Goal: Task Accomplishment & Management: Manage account settings

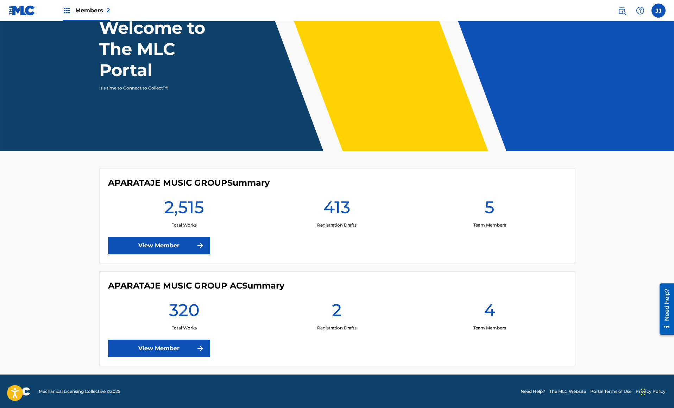
scroll to position [55, 0]
click at [165, 245] on link "View Member" at bounding box center [159, 245] width 102 height 18
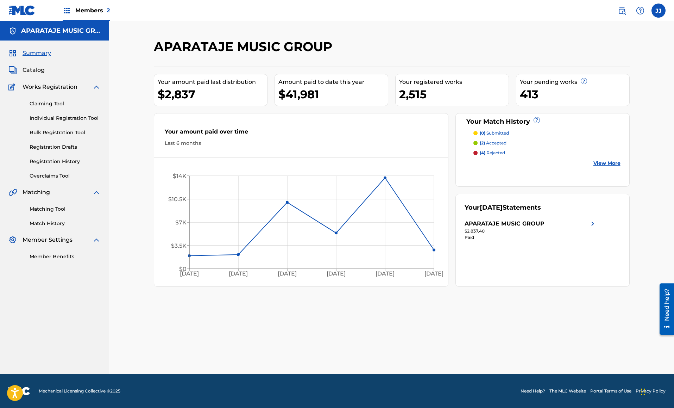
click at [52, 101] on link "Claiming Tool" at bounding box center [65, 103] width 71 height 7
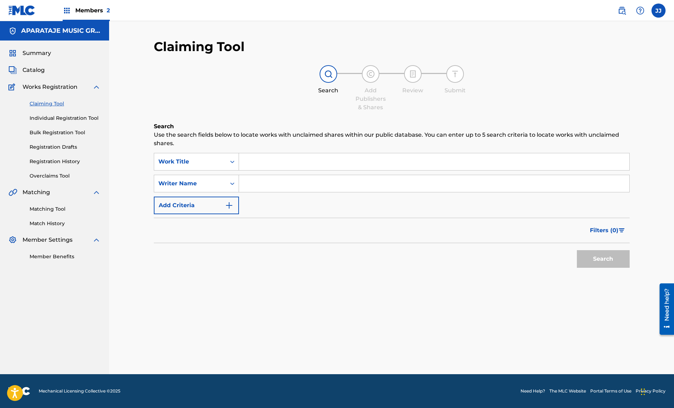
click at [57, 114] on link "Individual Registration Tool" at bounding box center [65, 117] width 71 height 7
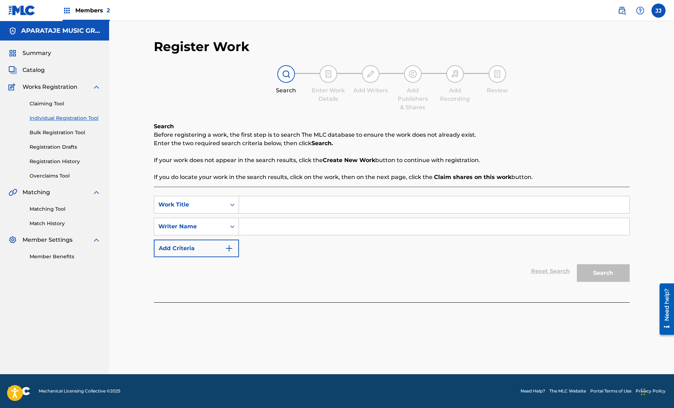
click at [46, 131] on link "Bulk Registration Tool" at bounding box center [65, 132] width 71 height 7
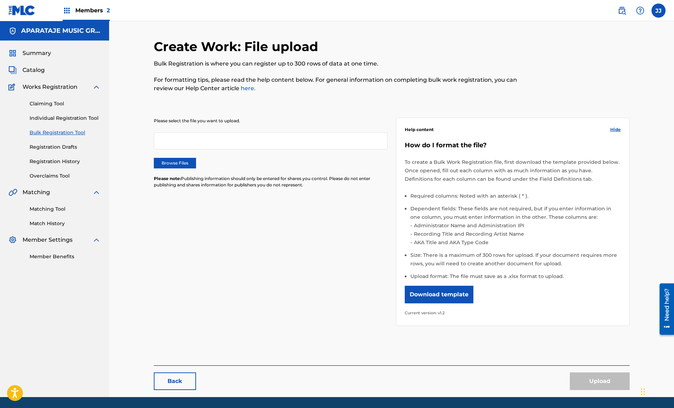
click at [657, 9] on label at bounding box center [658, 11] width 14 height 14
click at [658, 11] on input "[PERSON_NAME] [PERSON_NAME][EMAIL_ADDRESS][DOMAIN_NAME] Notification Preference…" at bounding box center [658, 11] width 0 height 0
click at [587, 84] on link "Profile" at bounding box center [589, 87] width 14 height 6
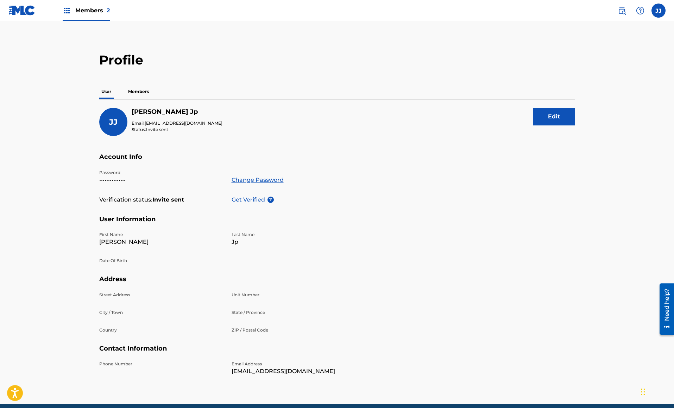
scroll to position [4, 0]
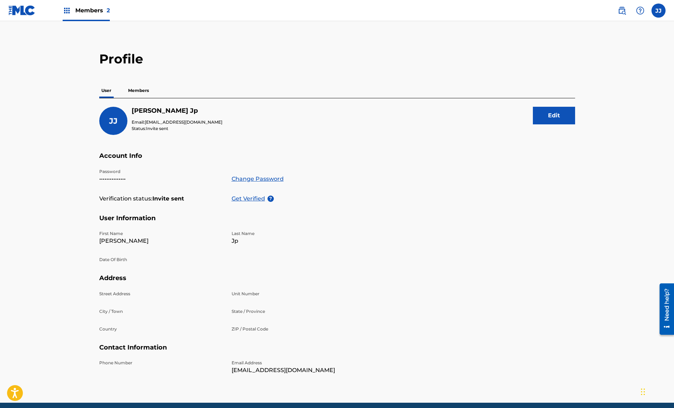
click at [134, 90] on p "Members" at bounding box center [138, 90] width 25 height 15
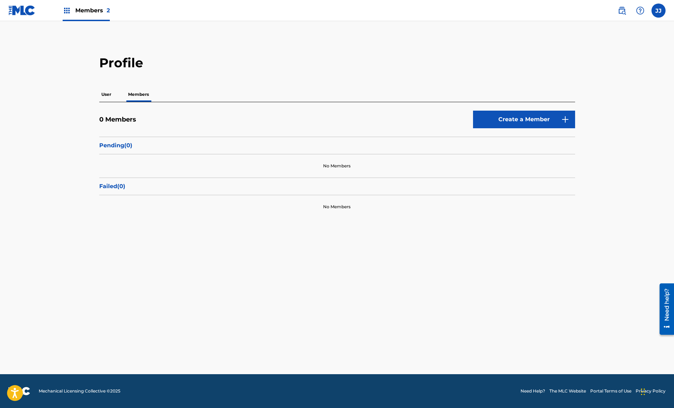
click at [144, 147] on p "Pending ( 0 )" at bounding box center [337, 145] width 476 height 8
click at [518, 118] on button "Create a Member" at bounding box center [524, 119] width 102 height 18
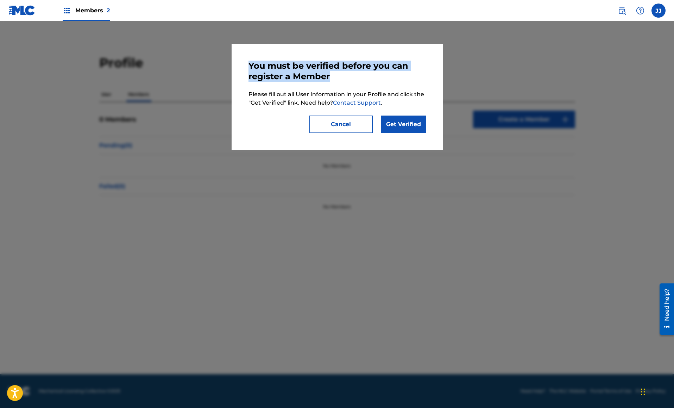
drag, startPoint x: 349, startPoint y: 75, endPoint x: 244, endPoint y: 65, distance: 105.6
click at [244, 65] on div "You must be verified before you can register a Member Please fill out all User …" at bounding box center [337, 97] width 211 height 106
click at [276, 135] on div "You must be verified before you can register a Member Please fill out all User …" at bounding box center [337, 97] width 211 height 106
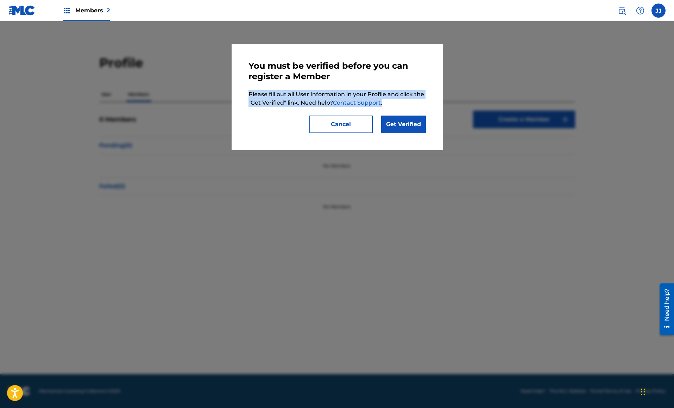
drag, startPoint x: 410, startPoint y: 100, endPoint x: 251, endPoint y: 95, distance: 158.8
click at [243, 97] on div "You must be verified before you can register a Member Please fill out all User …" at bounding box center [337, 97] width 211 height 106
click at [410, 117] on link "Get Verified" at bounding box center [403, 124] width 45 height 18
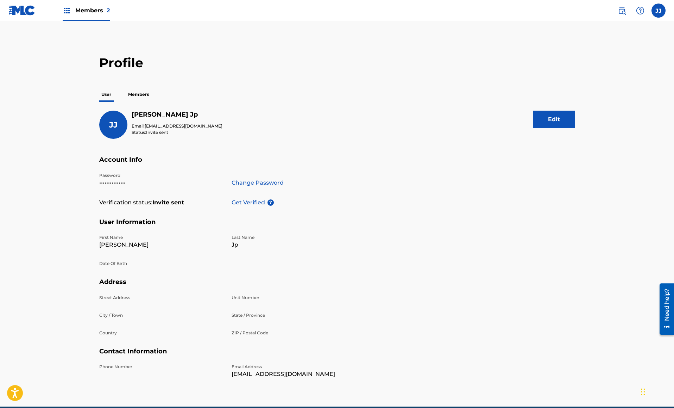
click at [252, 203] on p "Get Verified" at bounding box center [250, 202] width 36 height 8
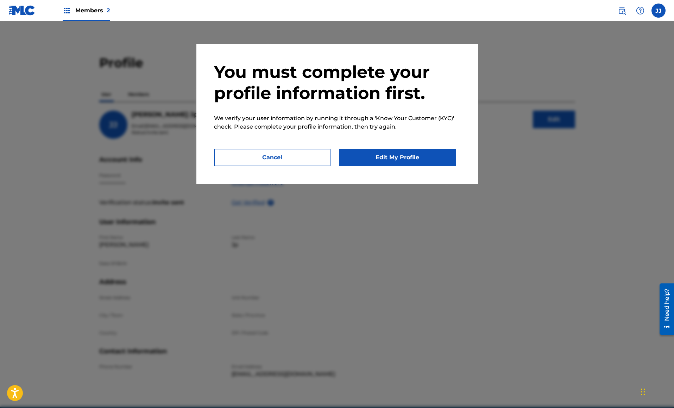
click at [386, 161] on button "Edit My Profile" at bounding box center [397, 158] width 117 height 18
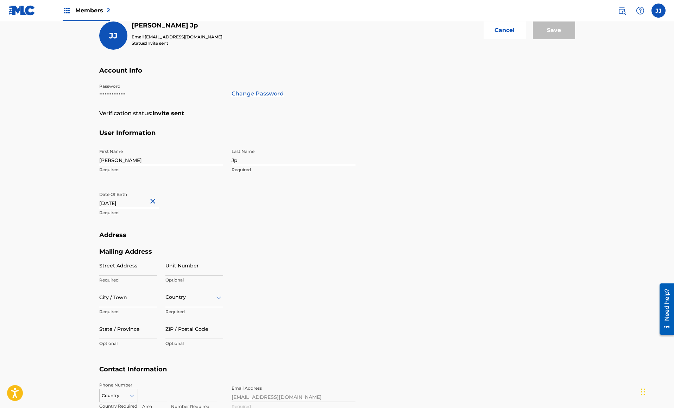
scroll to position [90, 0]
select select "7"
select select "2012"
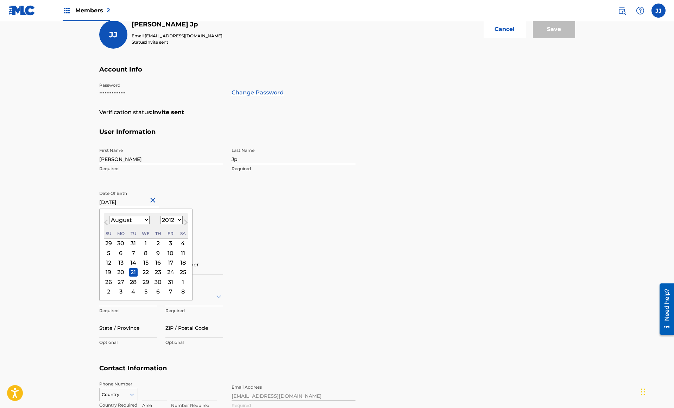
click at [133, 197] on input "[DATE]" at bounding box center [129, 197] width 60 height 20
click at [145, 220] on select "January February March April May June July August September October November De…" at bounding box center [129, 220] width 40 height 8
select select "3"
click at [148, 261] on div "18" at bounding box center [145, 262] width 8 height 8
type input "[DATE]"
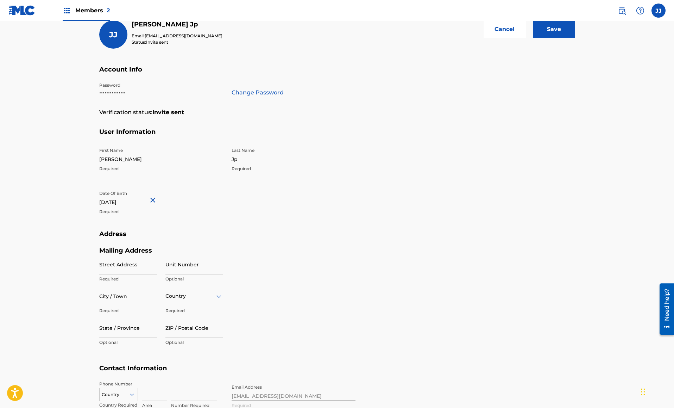
click at [134, 202] on input "[DATE]" at bounding box center [129, 197] width 60 height 20
select select "3"
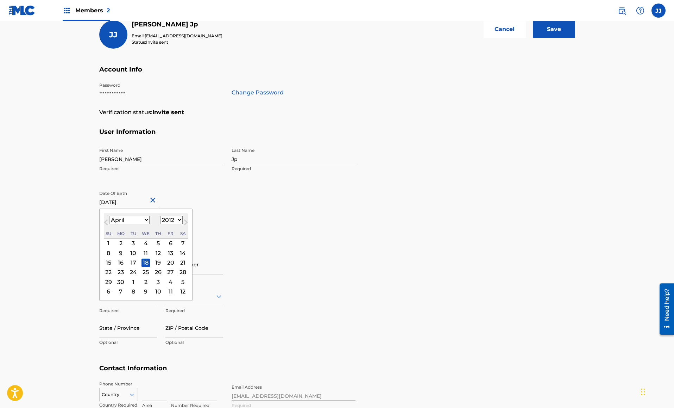
click at [177, 216] on div "1899 1900 1901 1902 1903 1904 1905 1906 1907 1908 1909 1910 1911 1912 1913 1914…" at bounding box center [171, 220] width 23 height 8
click at [180, 219] on select "1899 1900 1901 1902 1903 1904 1905 1906 1907 1908 1909 1910 1911 1912 1913 1914…" at bounding box center [171, 220] width 23 height 8
select select "1994"
click at [236, 235] on h5 "Address" at bounding box center [337, 238] width 476 height 17
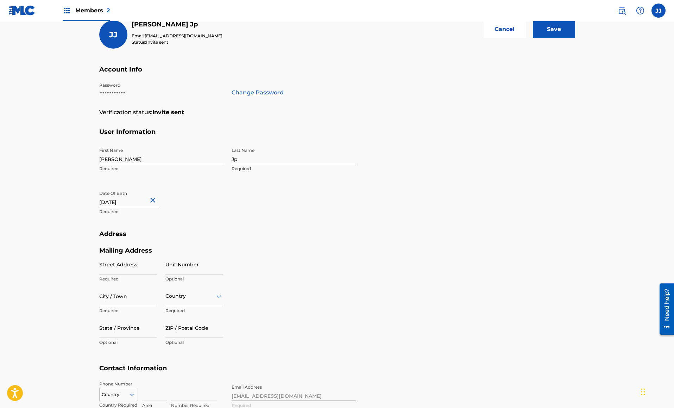
click at [130, 200] on input "[DATE]" at bounding box center [129, 197] width 60 height 20
select select "3"
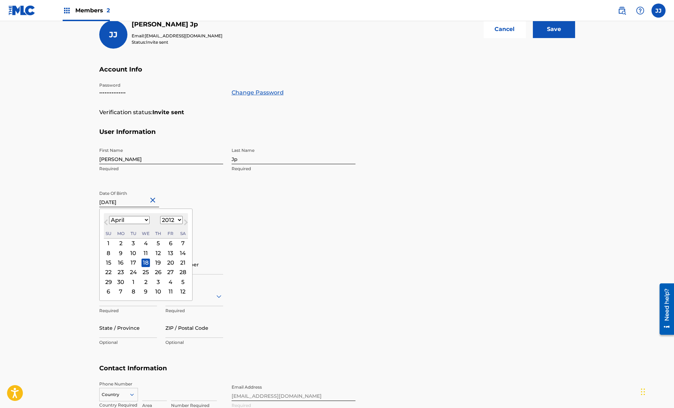
click at [177, 219] on select "1899 1900 1901 1902 1903 1904 1905 1906 1907 1908 1909 1910 1911 1912 1913 1914…" at bounding box center [171, 220] width 23 height 8
select select "1994"
click at [119, 271] on div "18" at bounding box center [120, 272] width 8 height 8
type input "[DATE]"
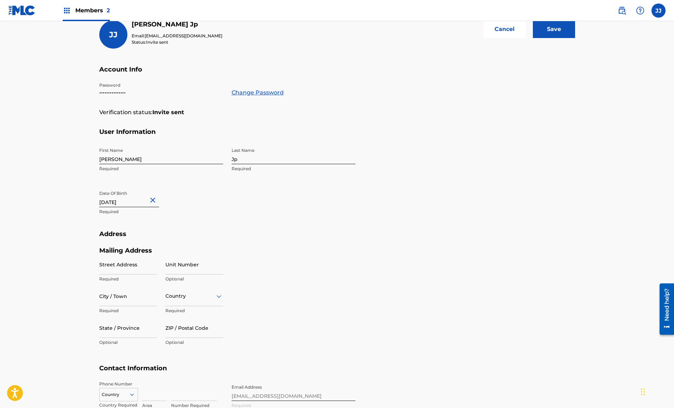
click at [132, 200] on input "[DATE]" at bounding box center [129, 197] width 60 height 20
select select "3"
select select "1994"
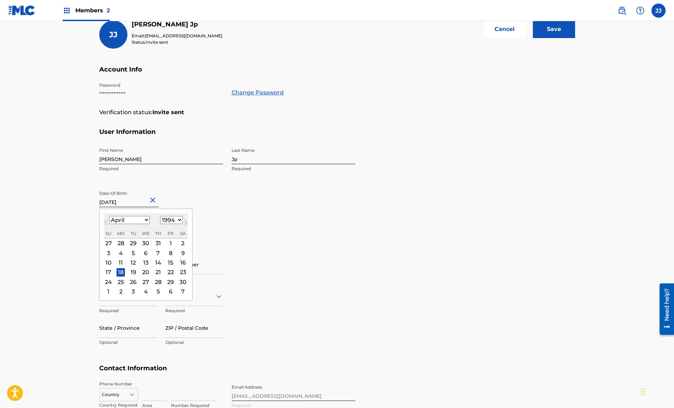
click at [119, 271] on div "18" at bounding box center [120, 272] width 8 height 8
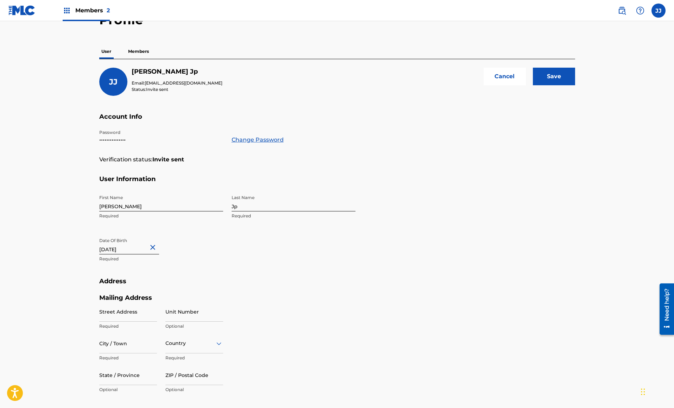
scroll to position [55, 0]
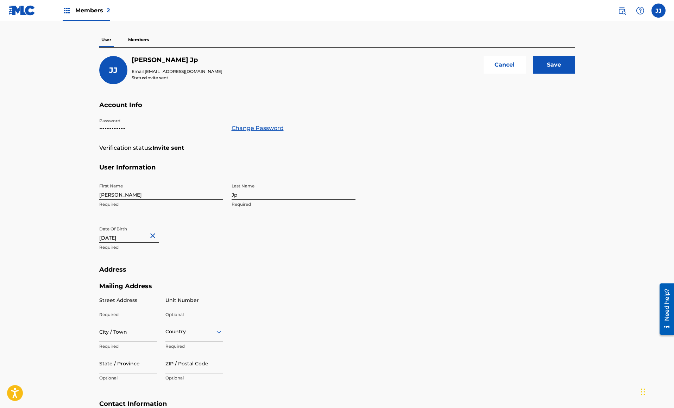
click at [551, 62] on input "Save" at bounding box center [554, 65] width 42 height 18
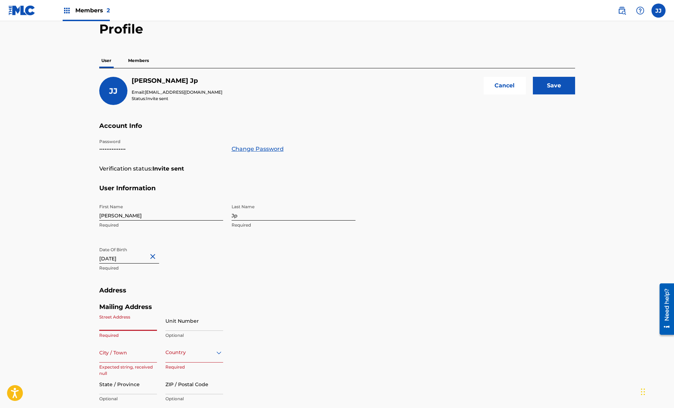
scroll to position [34, 0]
click at [114, 325] on input "Street Address" at bounding box center [128, 320] width 58 height 20
click at [184, 302] on h5 "Mailing Address" at bounding box center [161, 306] width 124 height 8
click at [135, 310] on input "Street Address" at bounding box center [128, 320] width 58 height 20
click at [517, 79] on button "Cancel" at bounding box center [505, 85] width 42 height 18
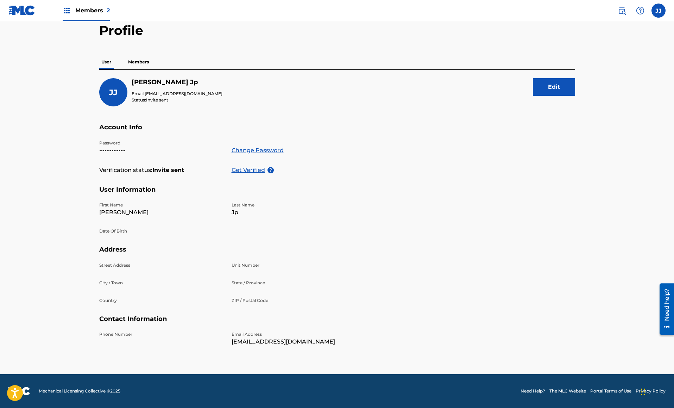
scroll to position [32, 0]
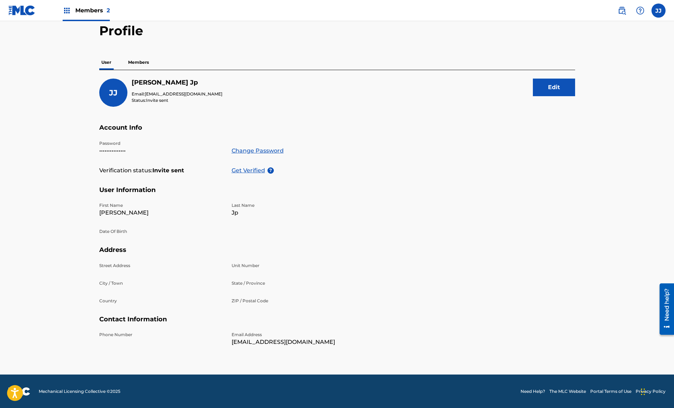
click at [143, 62] on p "Members" at bounding box center [138, 62] width 25 height 15
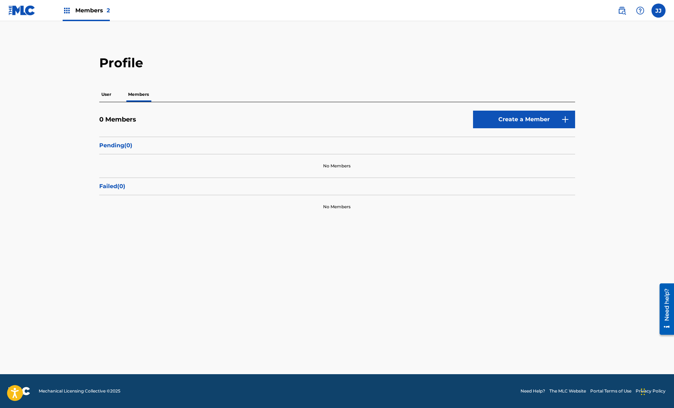
click at [118, 147] on p "Pending ( 0 )" at bounding box center [337, 145] width 476 height 8
click at [110, 187] on p "Failed ( 0 )" at bounding box center [337, 186] width 476 height 8
click at [337, 160] on div "No Members" at bounding box center [337, 165] width 476 height 23
click at [102, 98] on p "User" at bounding box center [106, 94] width 14 height 15
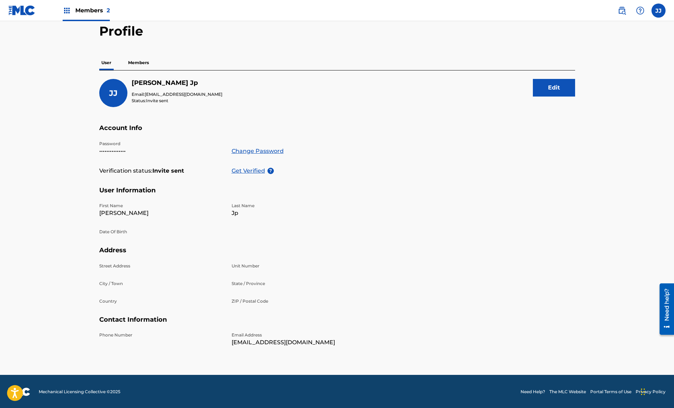
scroll to position [32, 0]
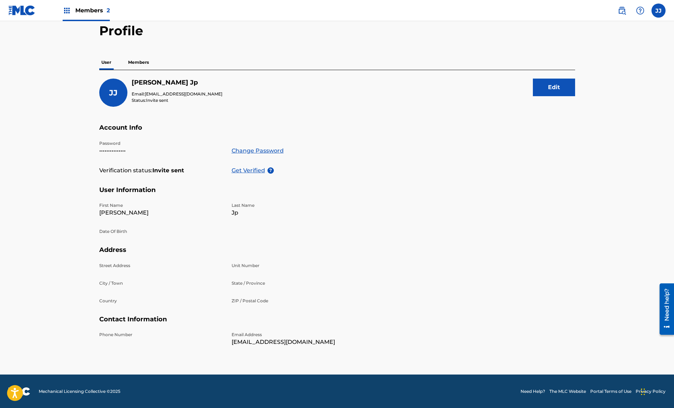
click at [141, 63] on p "Members" at bounding box center [138, 62] width 25 height 15
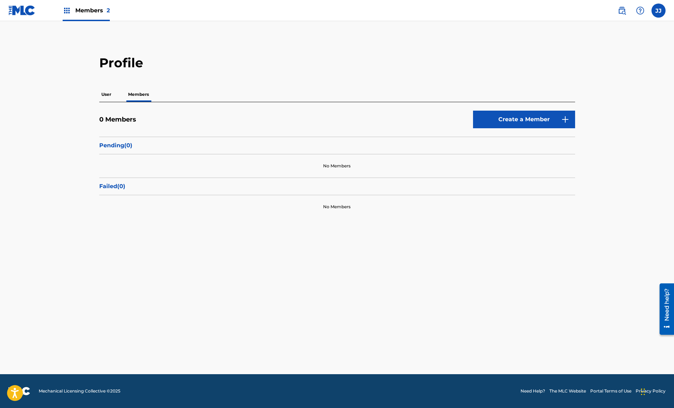
click at [85, 14] on span "Members 2" at bounding box center [92, 10] width 34 height 8
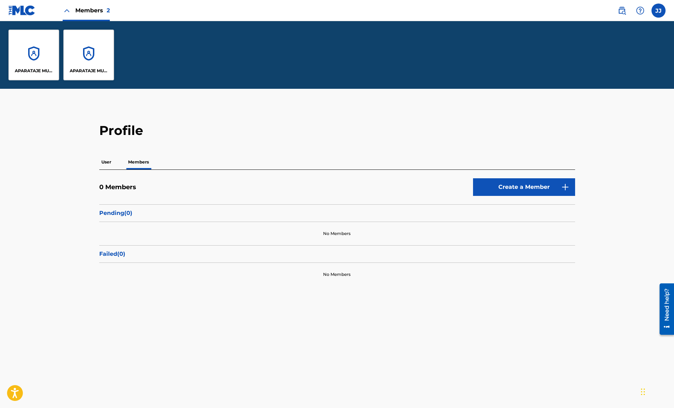
click at [89, 14] on span "Members 2" at bounding box center [92, 10] width 34 height 8
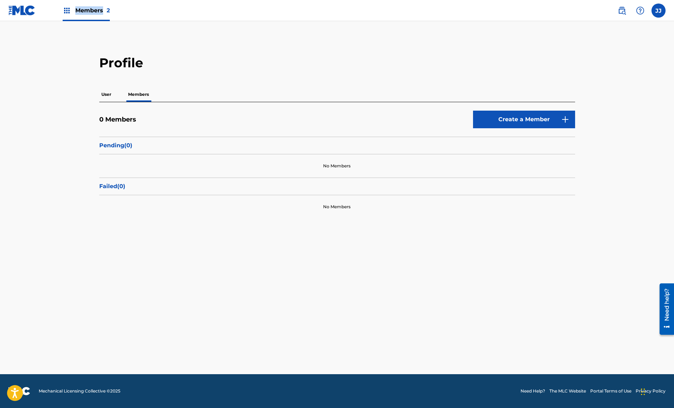
click at [89, 14] on span "Members 2" at bounding box center [92, 10] width 34 height 8
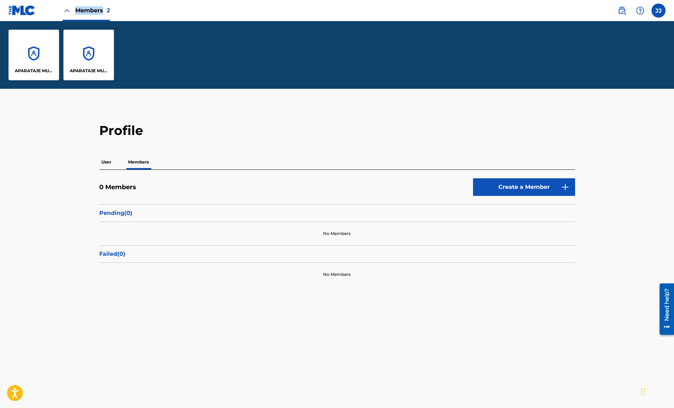
click at [41, 61] on div "APARATAJE MUSIC GROUP" at bounding box center [33, 55] width 51 height 51
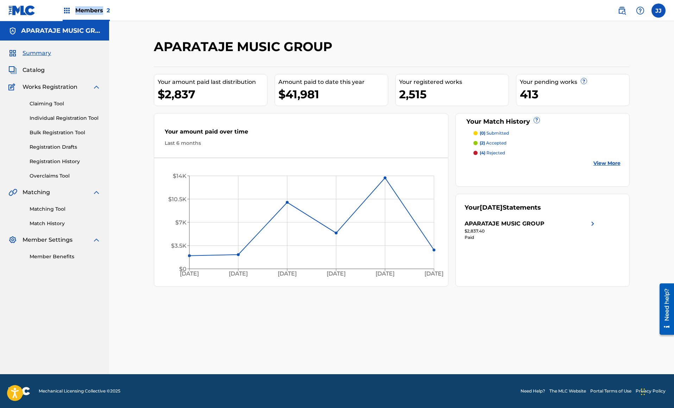
click at [59, 131] on link "Bulk Registration Tool" at bounding box center [65, 132] width 71 height 7
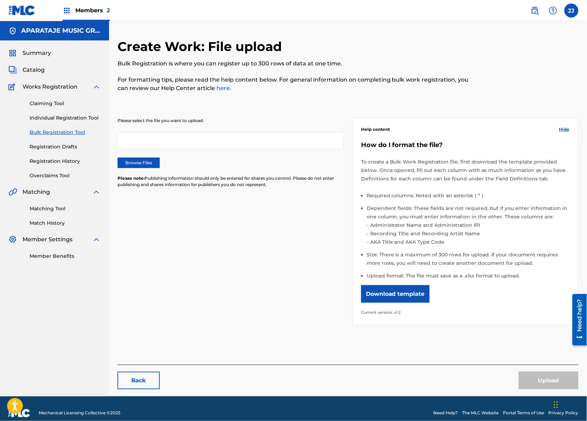
click at [316, 96] on div "Create Work: File upload Bulk Registration is where you can register up to 300 …" at bounding box center [295, 70] width 355 height 62
click at [375, 44] on div "Create Work: File upload Bulk Registration is where you can register up to 300 …" at bounding box center [295, 70] width 355 height 62
click at [90, 7] on span "Members 2" at bounding box center [92, 10] width 34 height 8
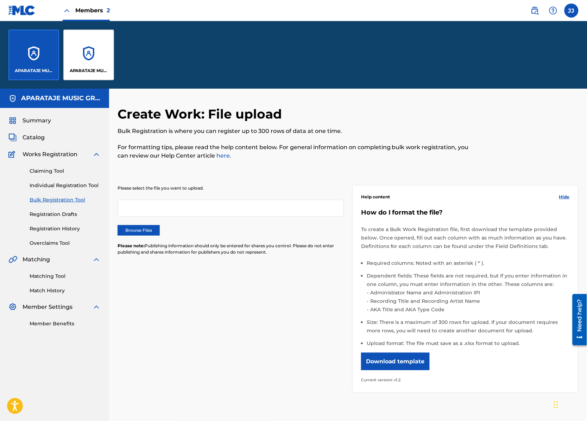
click at [200, 308] on div "Please select the file you want to upload. Browse Files Please note: Publishing…" at bounding box center [348, 284] width 461 height 233
click at [143, 232] on label "Browse Files" at bounding box center [139, 230] width 42 height 11
click at [0, 0] on input "Browse Files" at bounding box center [0, 0] width 0 height 0
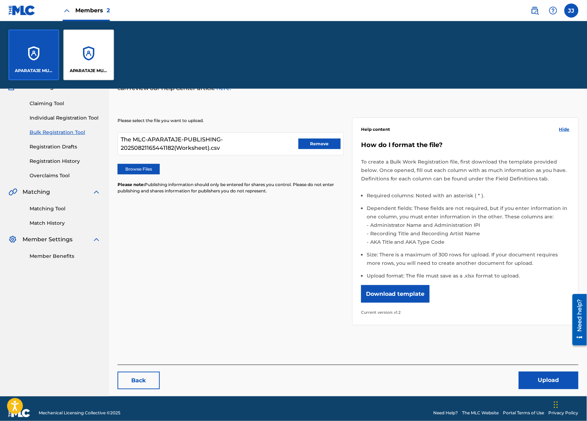
scroll to position [76, 0]
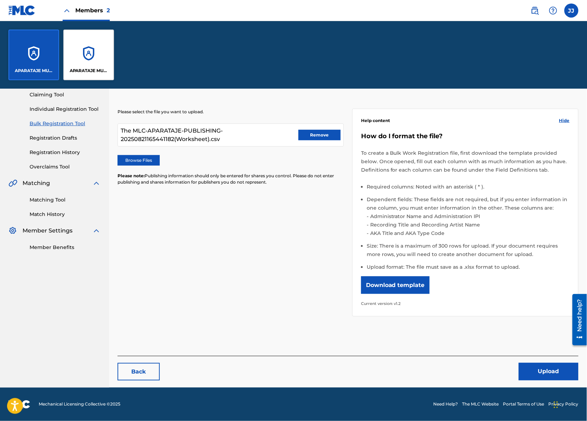
click at [540, 373] on button "Upload" at bounding box center [549, 372] width 60 height 18
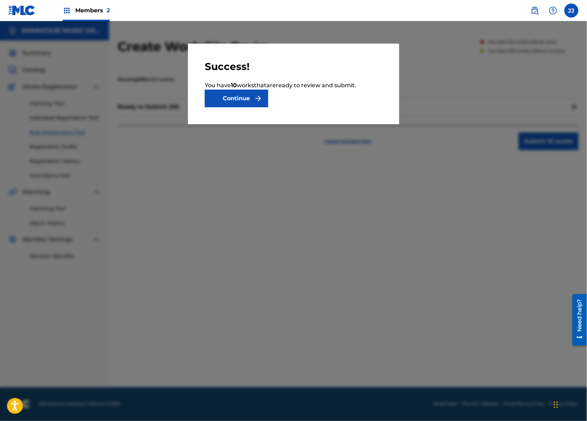
click at [246, 102] on button "Continue" at bounding box center [236, 99] width 63 height 18
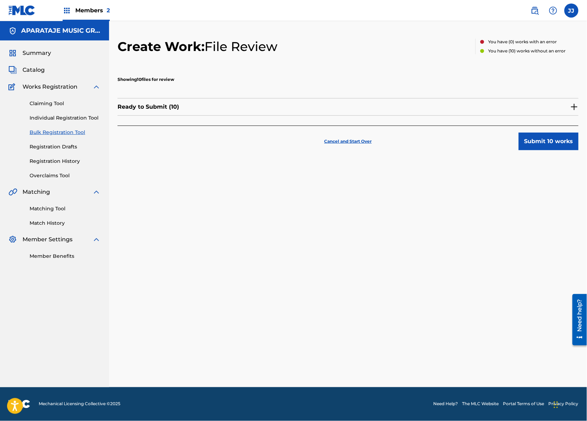
click at [216, 106] on div "Ready to Submit ( 10 )" at bounding box center [348, 107] width 461 height 18
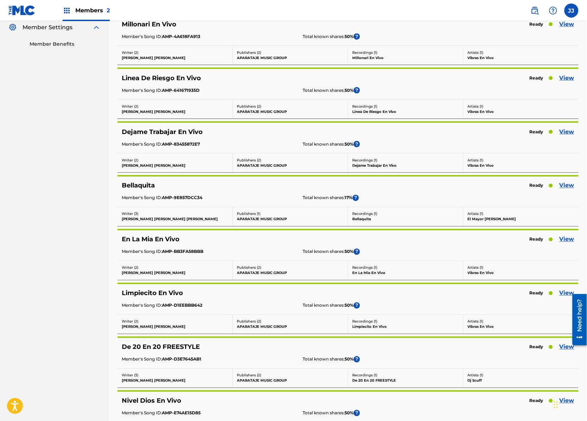
scroll to position [219, 0]
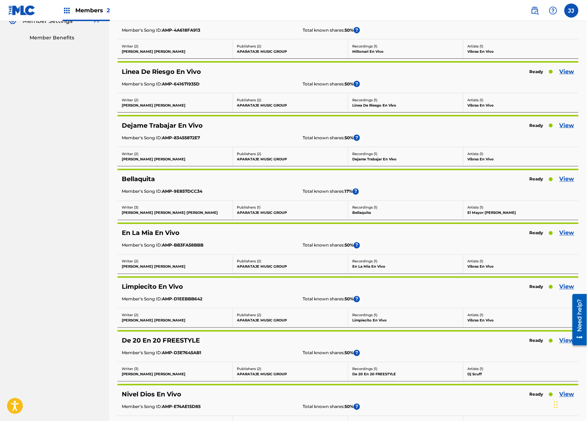
click at [208, 127] on div "Dejame Trabajar En Vivo" at bounding box center [287, 126] width 331 height 8
click at [565, 70] on link "View" at bounding box center [567, 72] width 15 height 8
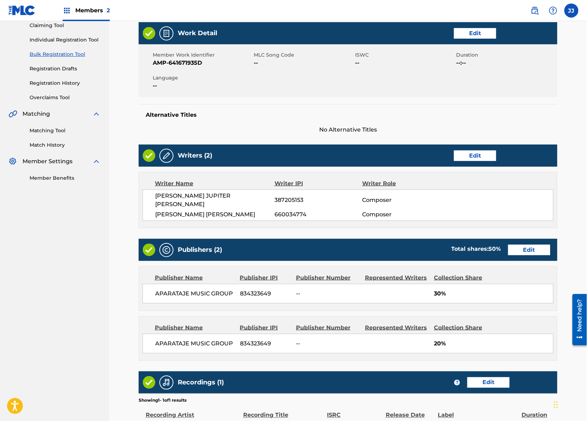
scroll to position [83, 0]
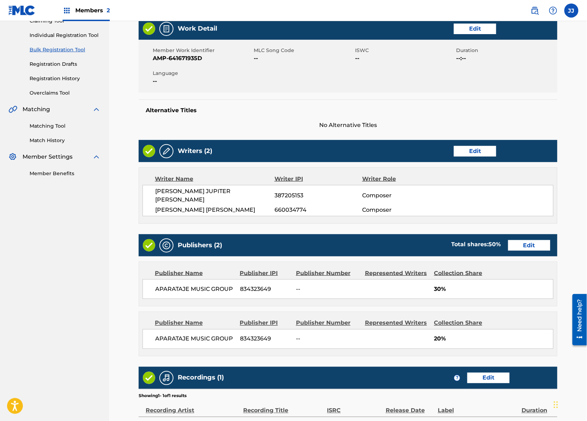
click at [373, 192] on span "Composer" at bounding box center [402, 195] width 80 height 8
drag, startPoint x: 362, startPoint y: 190, endPoint x: 403, endPoint y: 188, distance: 41.2
click at [403, 191] on span "Composer" at bounding box center [402, 195] width 80 height 8
click at [360, 195] on span "387205153" at bounding box center [318, 195] width 88 height 8
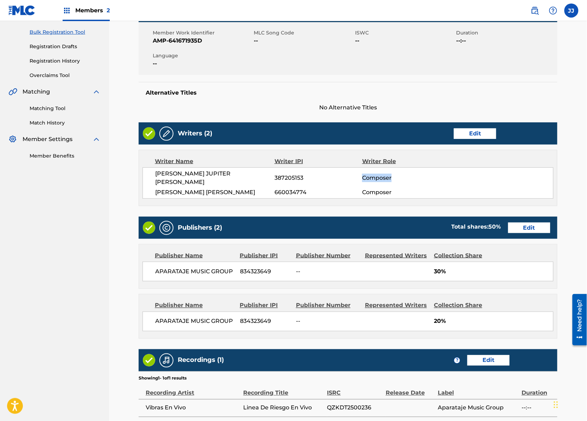
drag, startPoint x: 364, startPoint y: 173, endPoint x: 404, endPoint y: 171, distance: 40.9
click at [404, 174] on span "Composer" at bounding box center [402, 178] width 80 height 8
drag, startPoint x: 375, startPoint y: 176, endPoint x: 411, endPoint y: 177, distance: 35.6
click at [400, 176] on span "Composer" at bounding box center [402, 178] width 80 height 8
click at [380, 188] on span "Composer" at bounding box center [402, 192] width 80 height 8
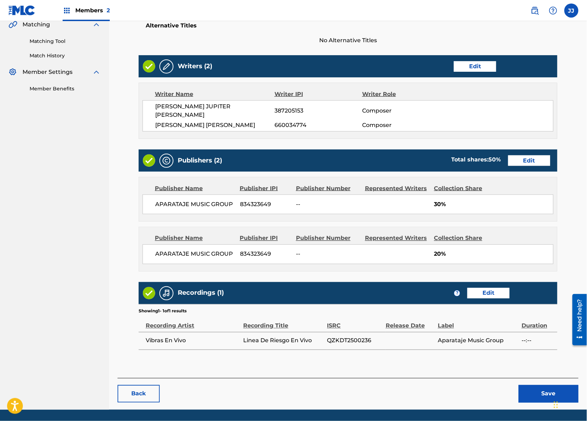
scroll to position [164, 0]
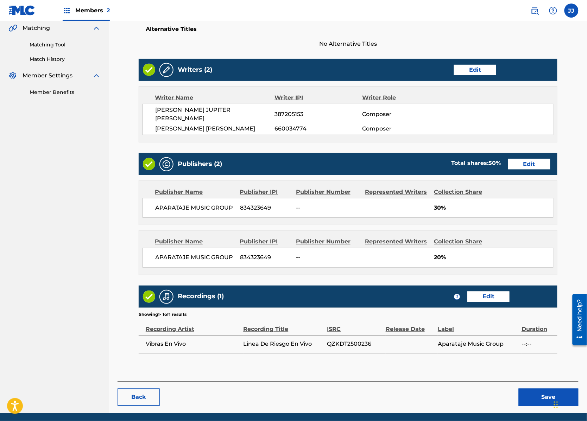
click at [540, 390] on button "Save" at bounding box center [549, 398] width 60 height 18
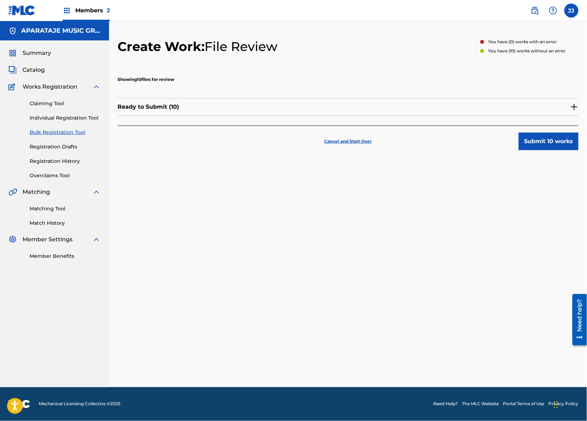
click at [551, 143] on button "Submit 10 works" at bounding box center [549, 142] width 60 height 18
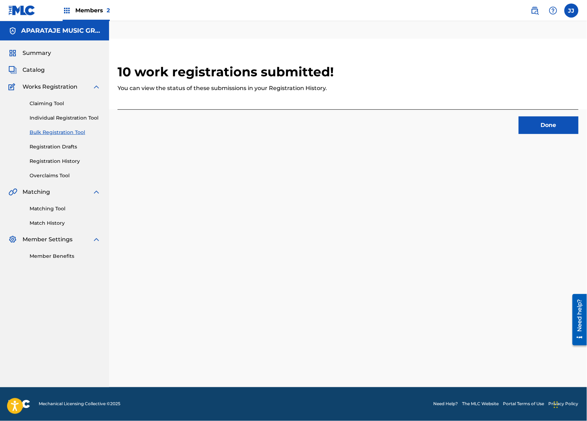
click at [540, 129] on button "Done" at bounding box center [549, 125] width 60 height 18
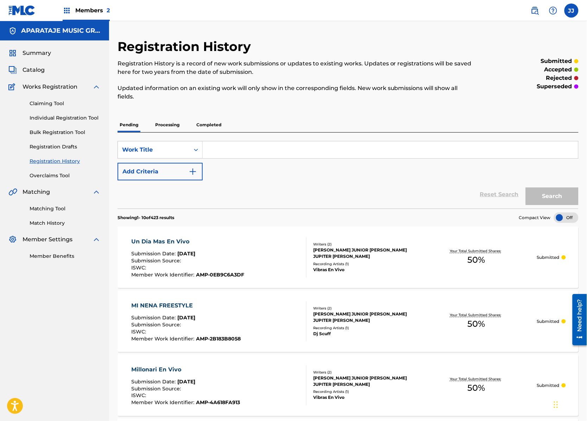
click at [89, 10] on span "Members 2" at bounding box center [92, 10] width 34 height 8
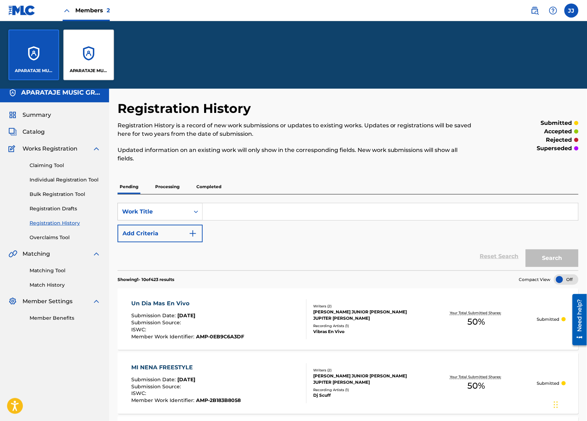
scroll to position [6, 0]
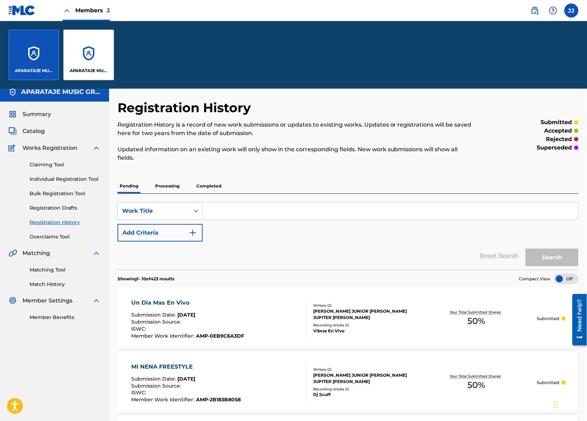
click at [175, 185] on p "Processing" at bounding box center [167, 186] width 29 height 15
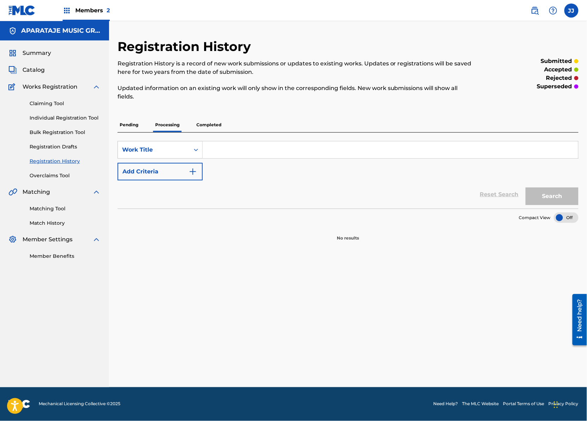
click at [136, 126] on p "Pending" at bounding box center [129, 125] width 23 height 15
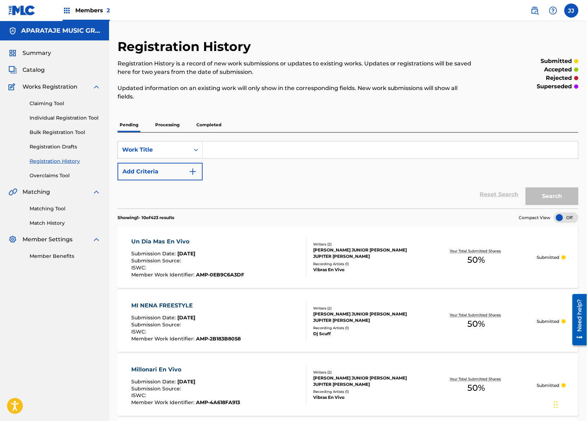
click at [168, 123] on p "Processing" at bounding box center [167, 125] width 29 height 15
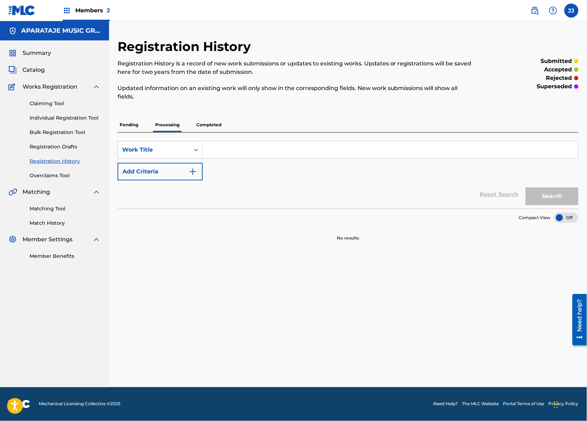
click at [214, 125] on p "Completed" at bounding box center [208, 125] width 29 height 15
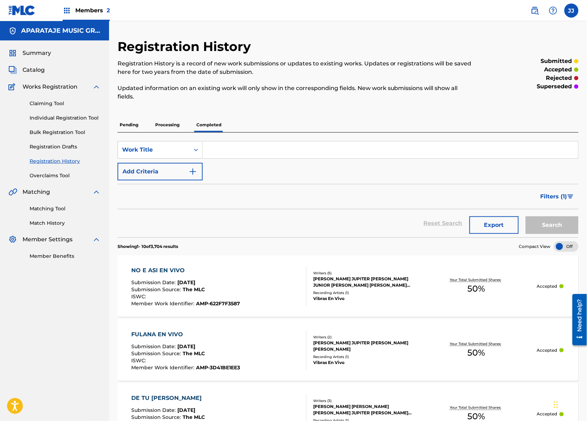
click at [57, 210] on link "Matching Tool" at bounding box center [65, 208] width 71 height 7
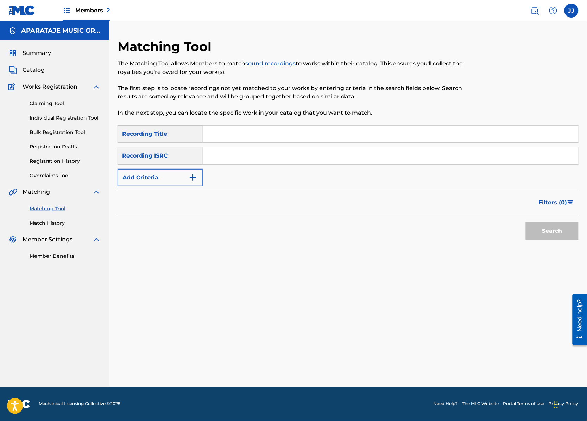
click at [225, 141] on input "Search Form" at bounding box center [390, 134] width 375 height 17
click at [217, 156] on input "Search Form" at bounding box center [390, 155] width 375 height 17
type input "LEURY [PERSON_NAME]"
click at [259, 146] on div "SearchWithCriteria4f06fa09-5fa0-4574-acac-a879f91635a3 Recording Title SearchWi…" at bounding box center [348, 155] width 461 height 61
click at [251, 140] on input "Search Form" at bounding box center [390, 134] width 375 height 17
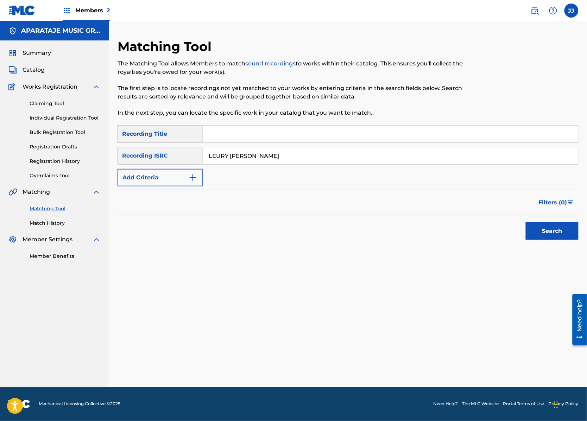
click at [405, 202] on div "Filters ( 0 )" at bounding box center [348, 202] width 461 height 25
click at [295, 157] on input "LEURY [PERSON_NAME]" at bounding box center [390, 155] width 375 height 17
click at [238, 135] on input "Search Form" at bounding box center [390, 134] width 375 height 17
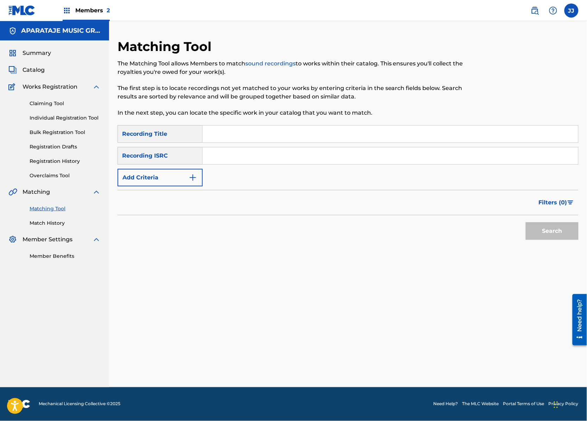
click at [191, 139] on div "Recording Title" at bounding box center [160, 134] width 85 height 18
click at [182, 131] on div "Recording Title" at bounding box center [160, 134] width 85 height 18
click at [245, 154] on input "Search Form" at bounding box center [390, 155] width 375 height 17
click at [241, 135] on input "Search Form" at bounding box center [390, 134] width 375 height 17
type input "Chimbala"
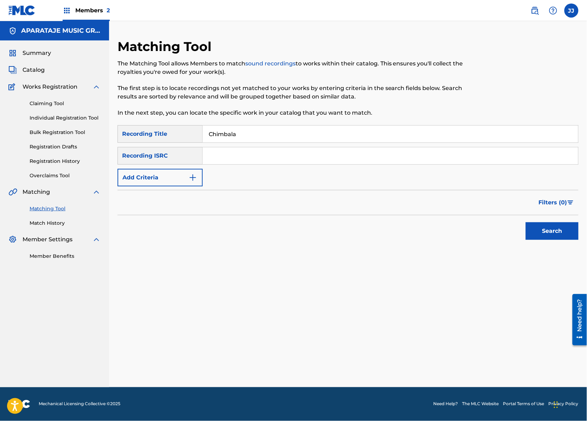
click at [526, 222] on button "Search" at bounding box center [552, 231] width 53 height 18
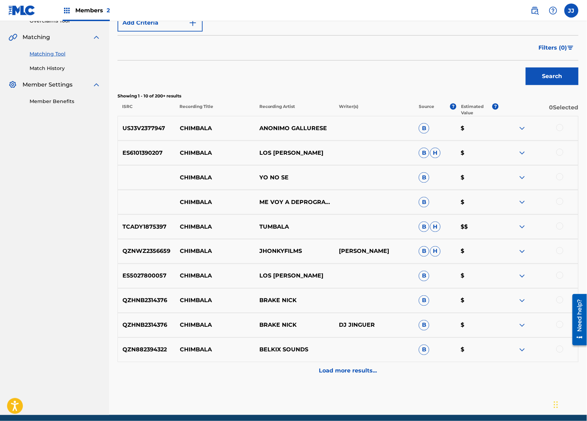
scroll to position [156, 0]
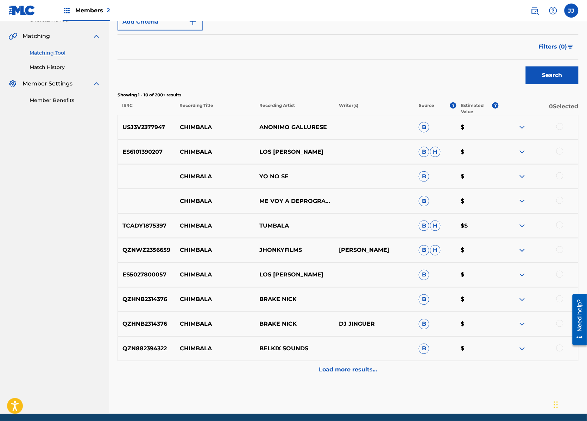
click at [362, 374] on div "Load more results..." at bounding box center [348, 370] width 461 height 18
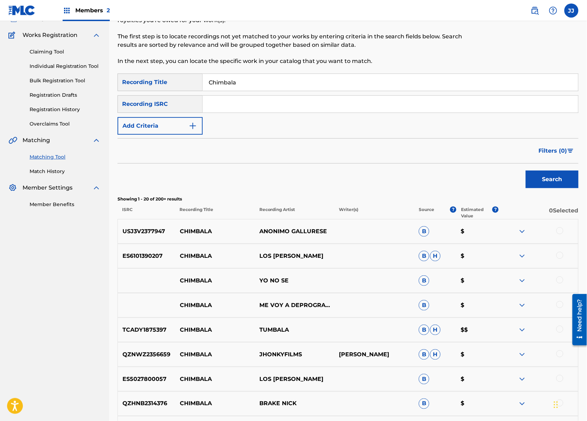
scroll to position [46, 0]
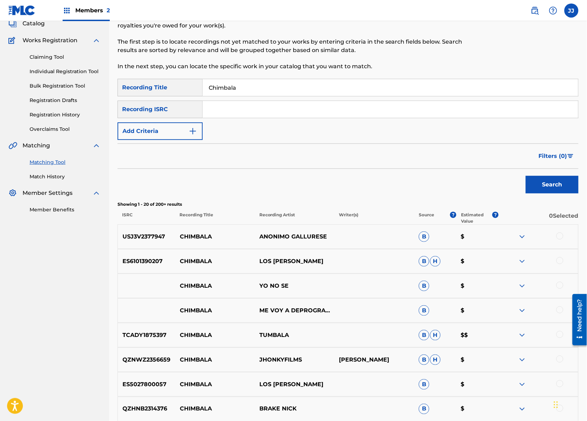
click at [49, 177] on link "Match History" at bounding box center [65, 176] width 71 height 7
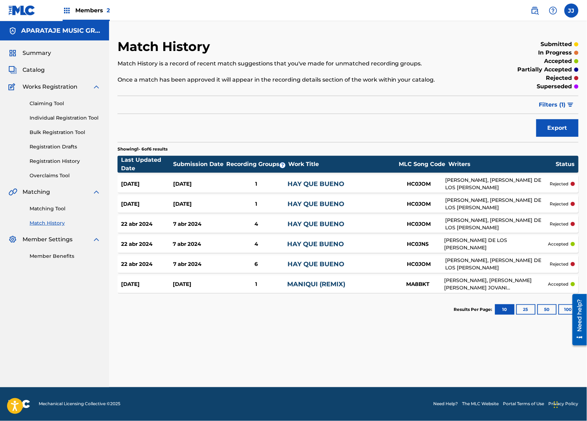
click at [523, 310] on button "25" at bounding box center [525, 309] width 19 height 11
